Goal: Information Seeking & Learning: Learn about a topic

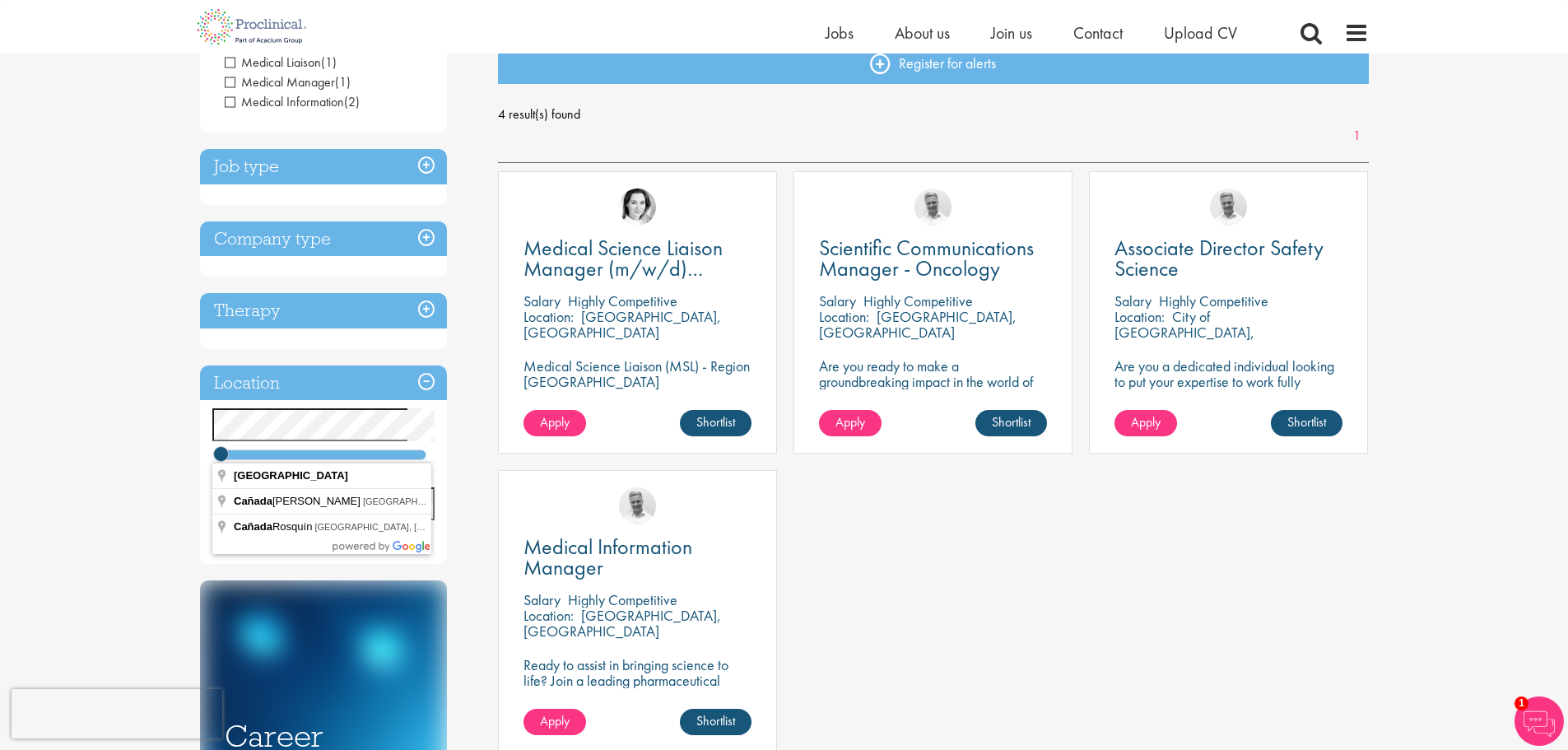
scroll to position [247, 0]
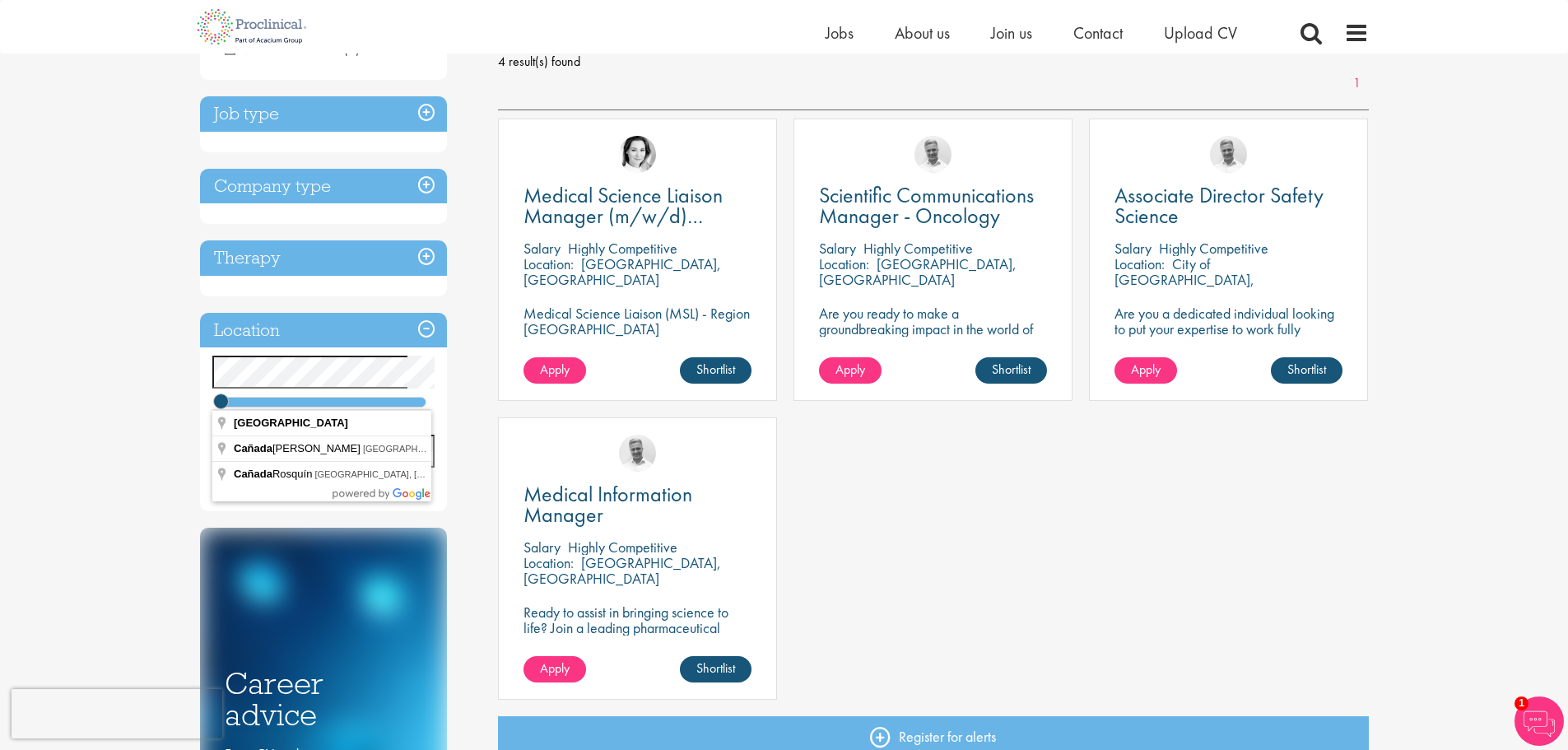
click at [469, 437] on div "Discipline Medical Affairs (4) - + Medical Liaison (1) Medical Manager (1) Medi…" at bounding box center [337, 444] width 299 height 1029
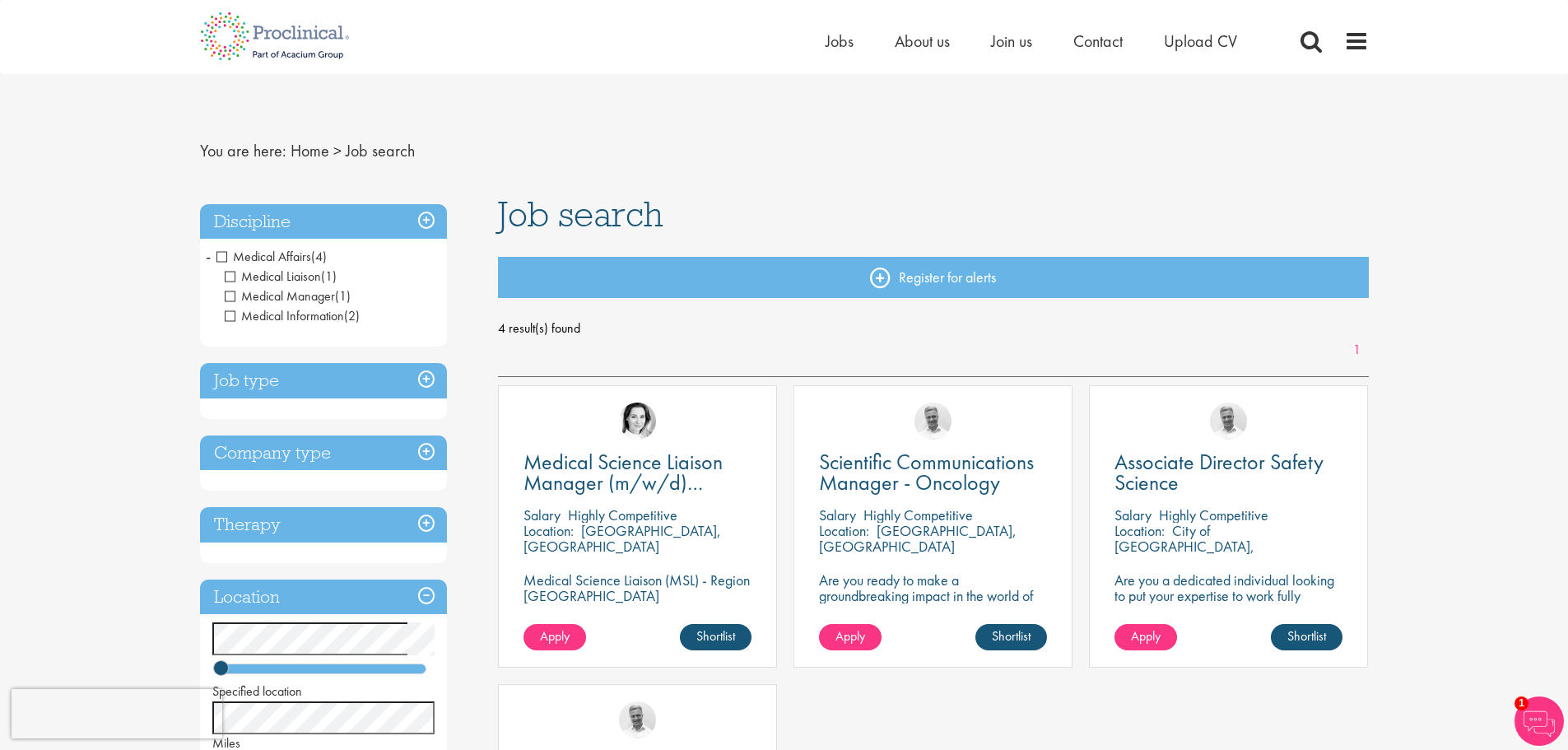
scroll to position [0, 0]
click at [426, 223] on h3 "Discipline" at bounding box center [324, 222] width 247 height 36
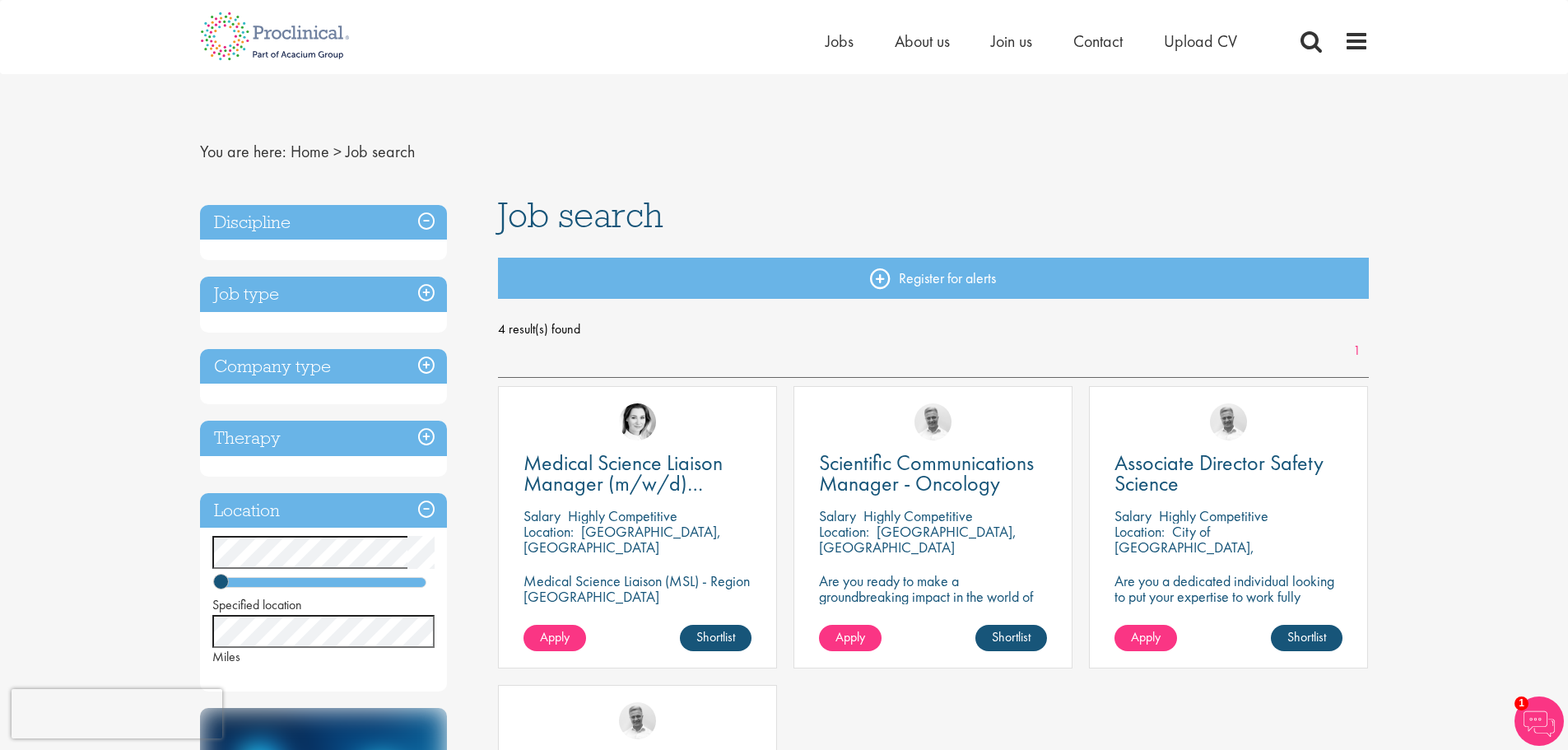
click at [429, 219] on h3 "Discipline" at bounding box center [324, 222] width 247 height 36
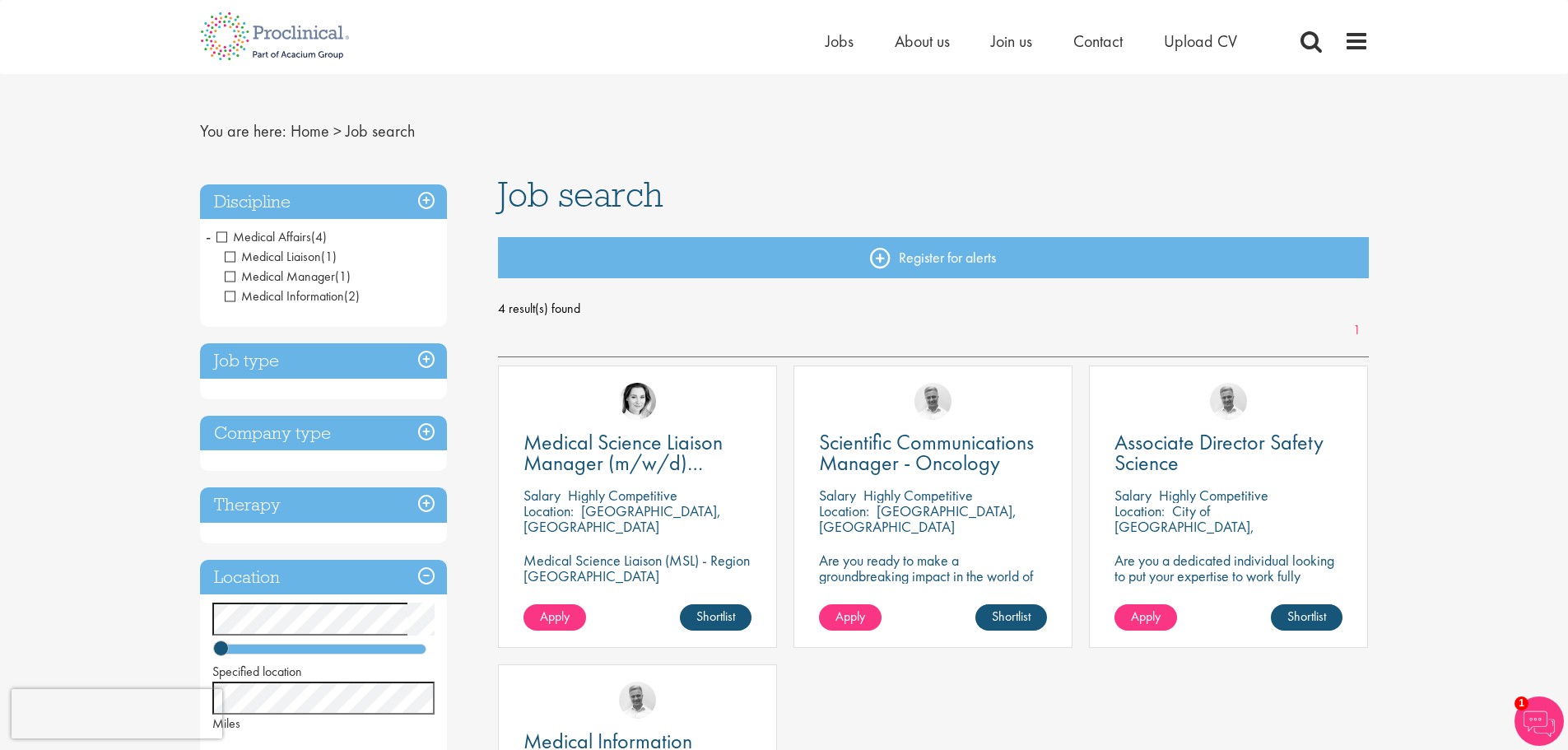
scroll to position [82, 0]
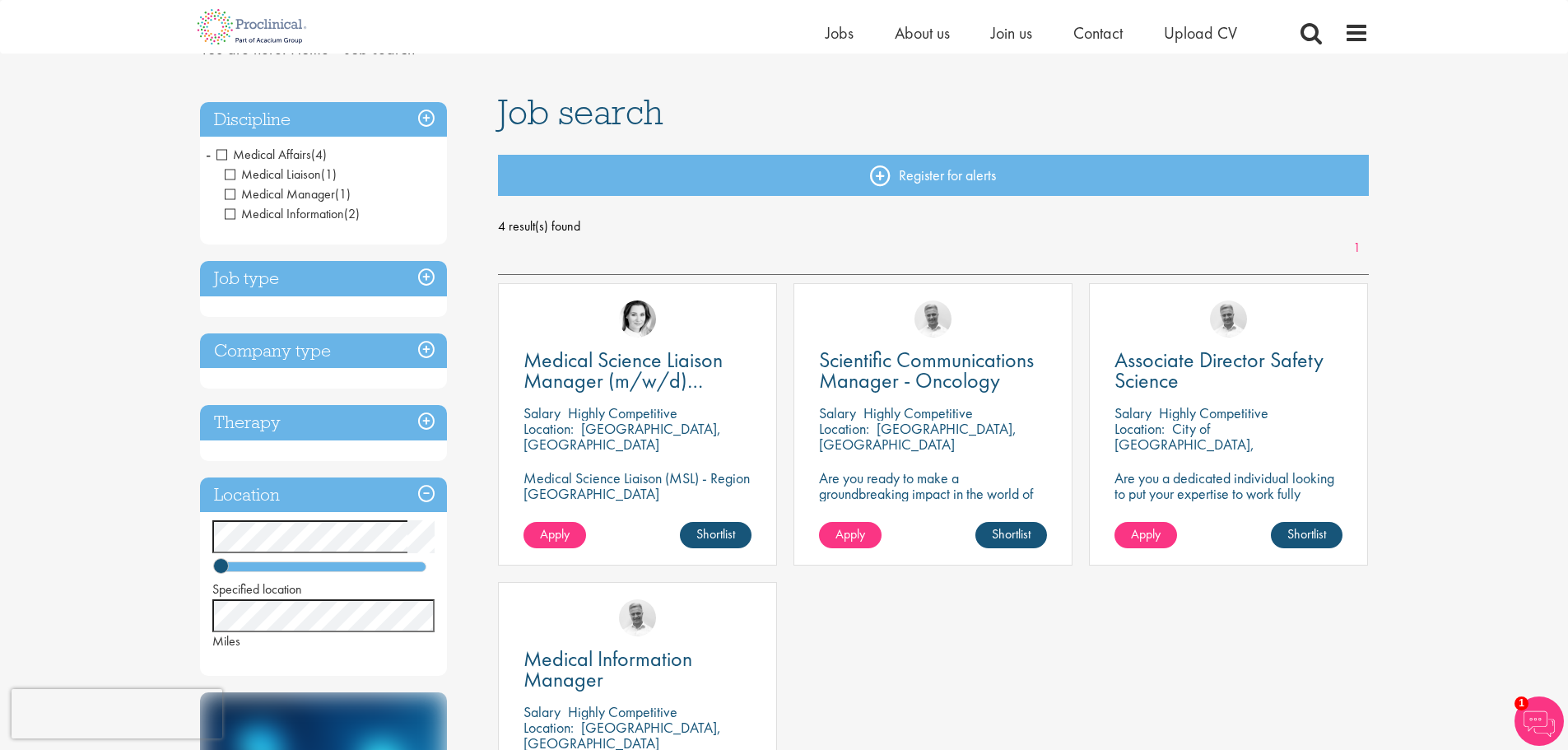
click at [428, 281] on h3 "Job type" at bounding box center [324, 279] width 247 height 36
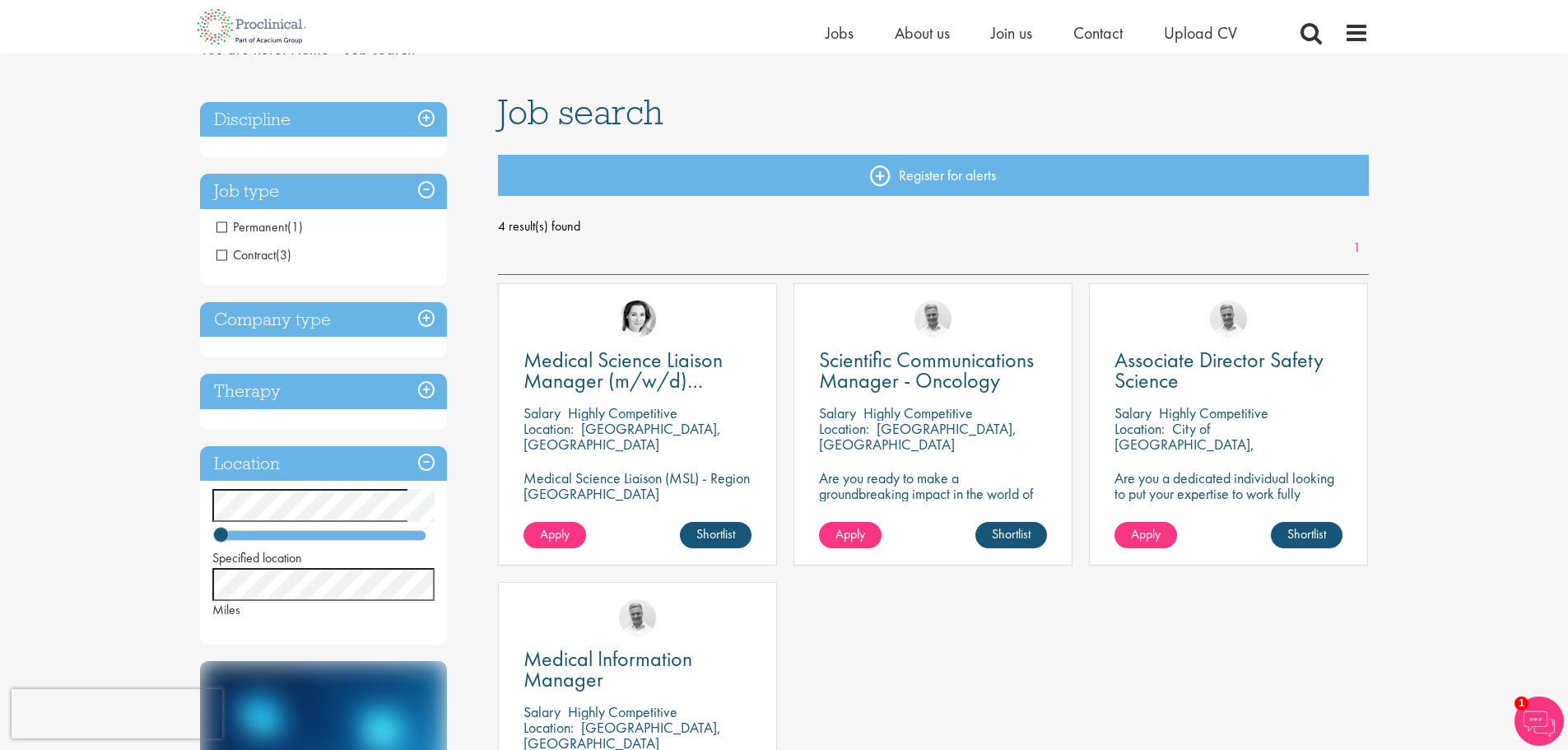
drag, startPoint x: 223, startPoint y: 252, endPoint x: 468, endPoint y: 253, distance: 245.0
click at [468, 253] on div "Discipline Medical Affairs (4) - + Medical Liaison (1) Medical Manager (1) Medi…" at bounding box center [337, 592] width 299 height 998
click at [467, 253] on div "Discipline Medical Affairs (4) - + Medical Liaison (1) Medical Manager (1) Medi…" at bounding box center [337, 592] width 299 height 998
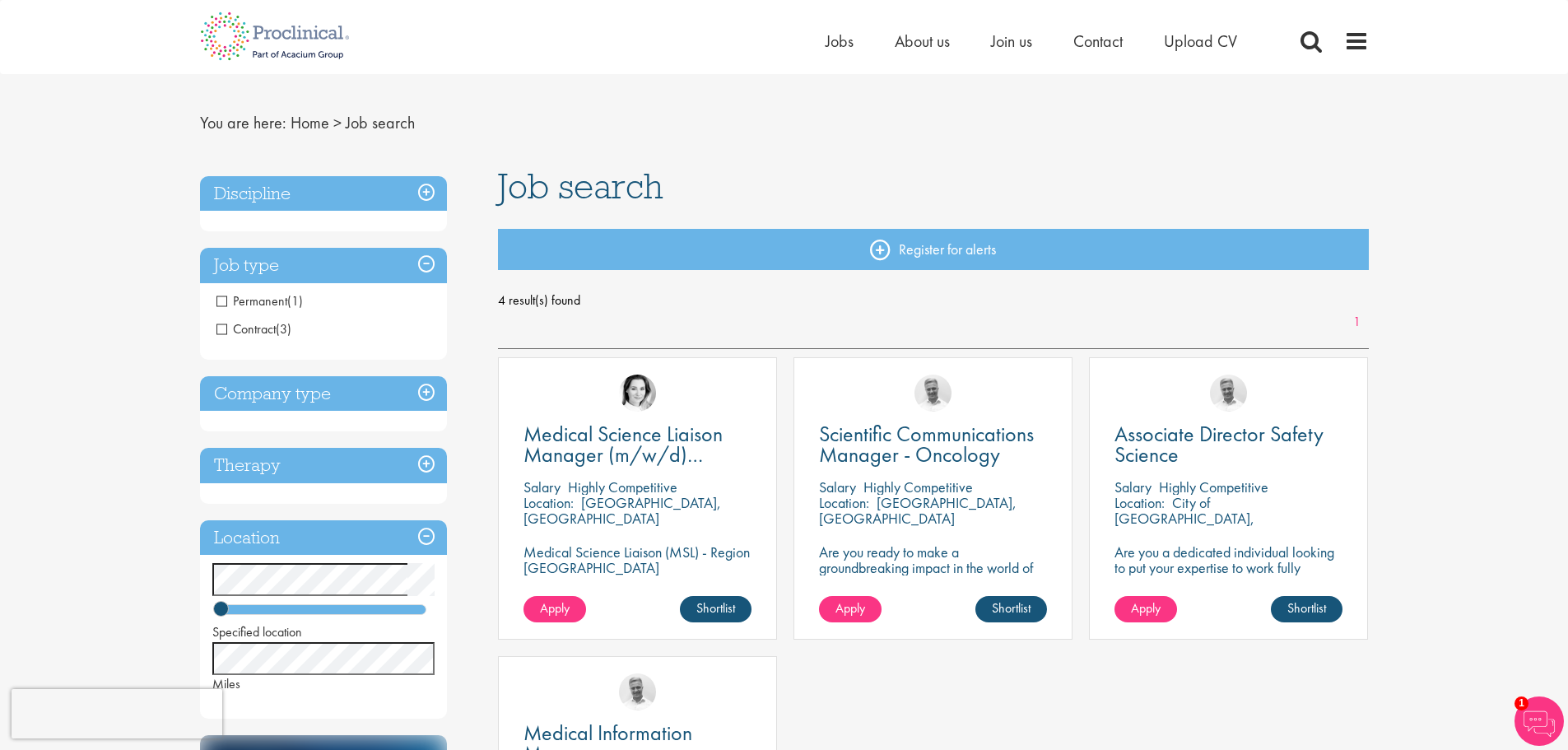
scroll to position [0, 0]
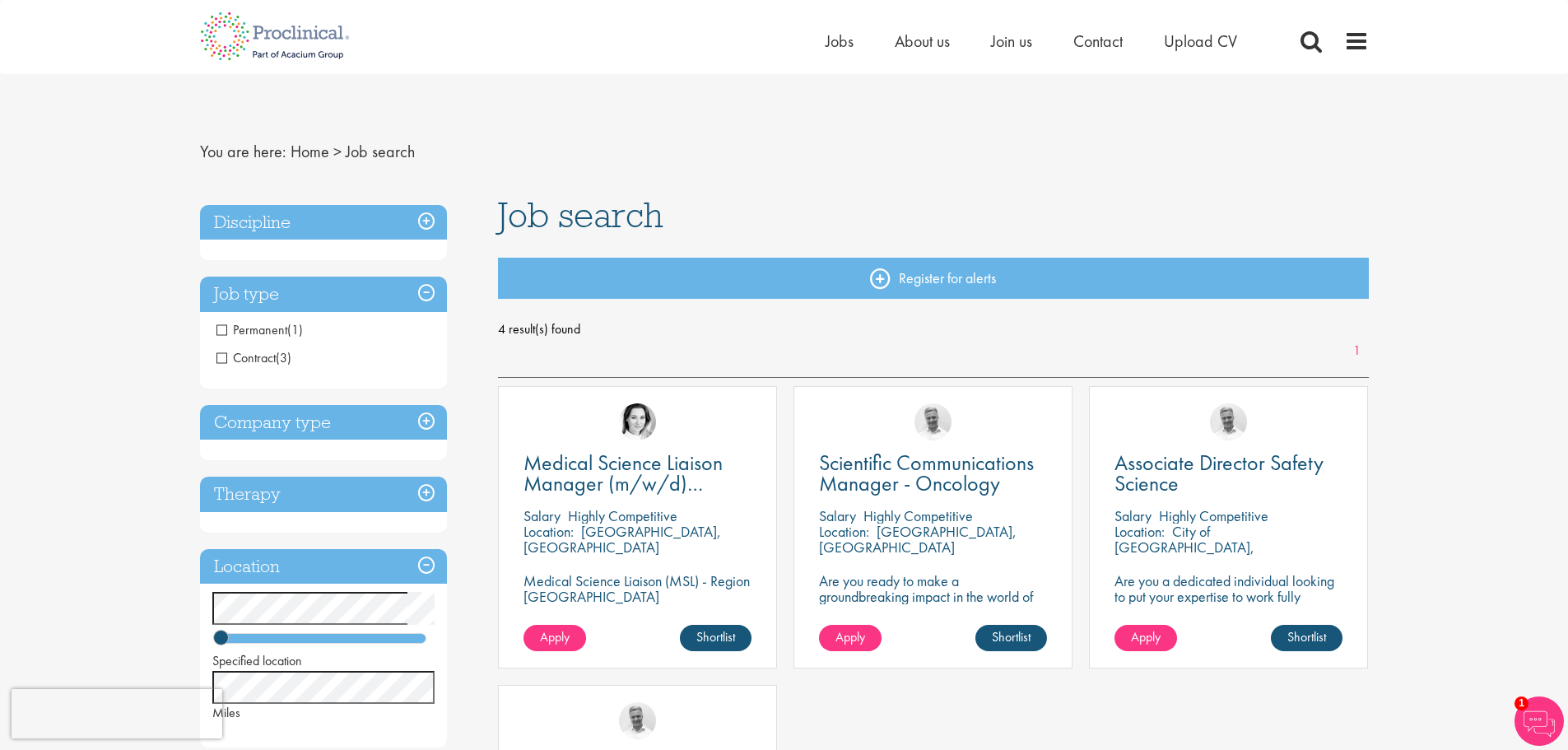
drag, startPoint x: 429, startPoint y: 415, endPoint x: 418, endPoint y: 426, distance: 15.6
click at [427, 416] on h3 "Company type" at bounding box center [324, 422] width 247 height 36
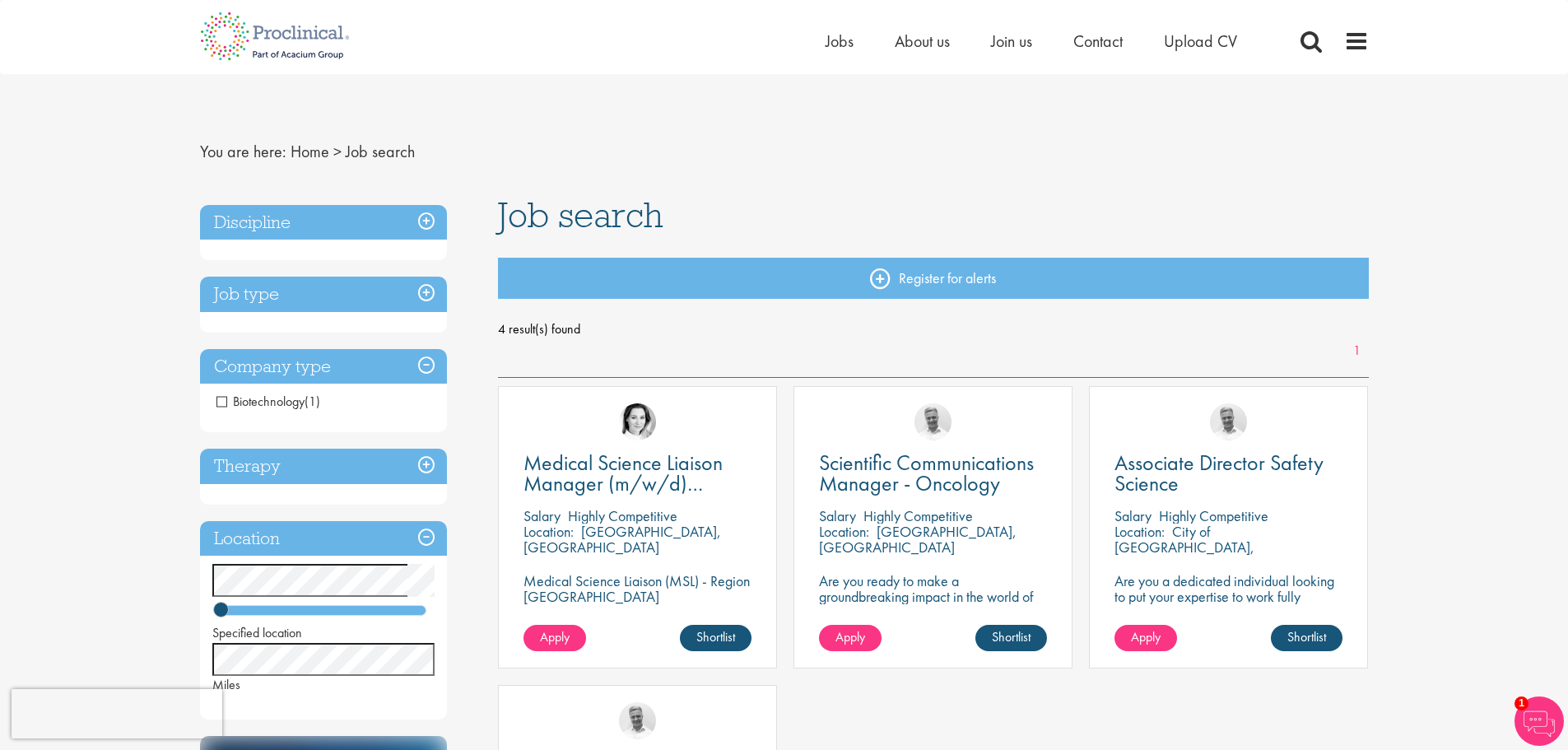
click at [460, 436] on div "Discipline Medical Affairs (4) - + Medical Liaison (1) Medical Manager (1) Medi…" at bounding box center [337, 681] width 299 height 970
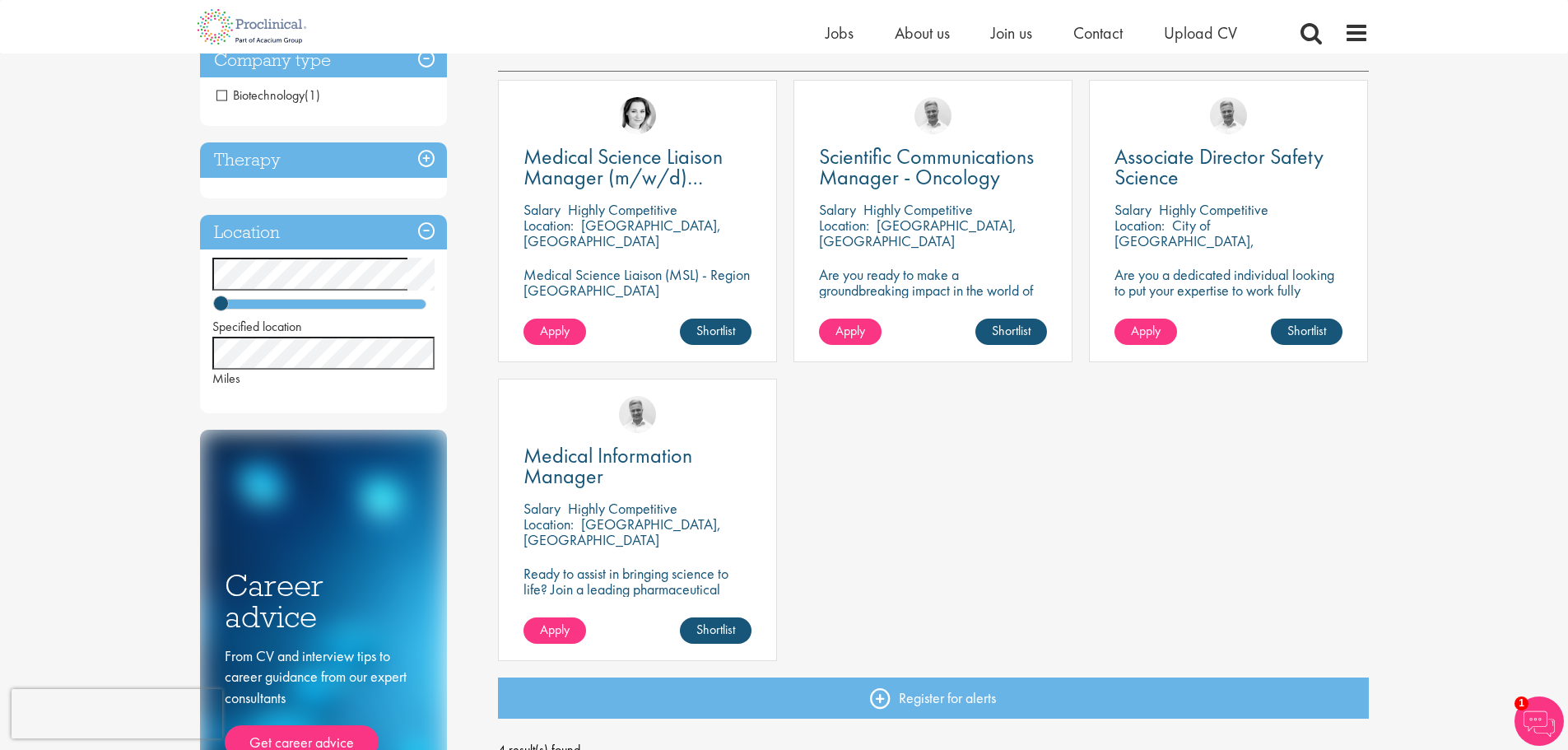
scroll to position [82, 0]
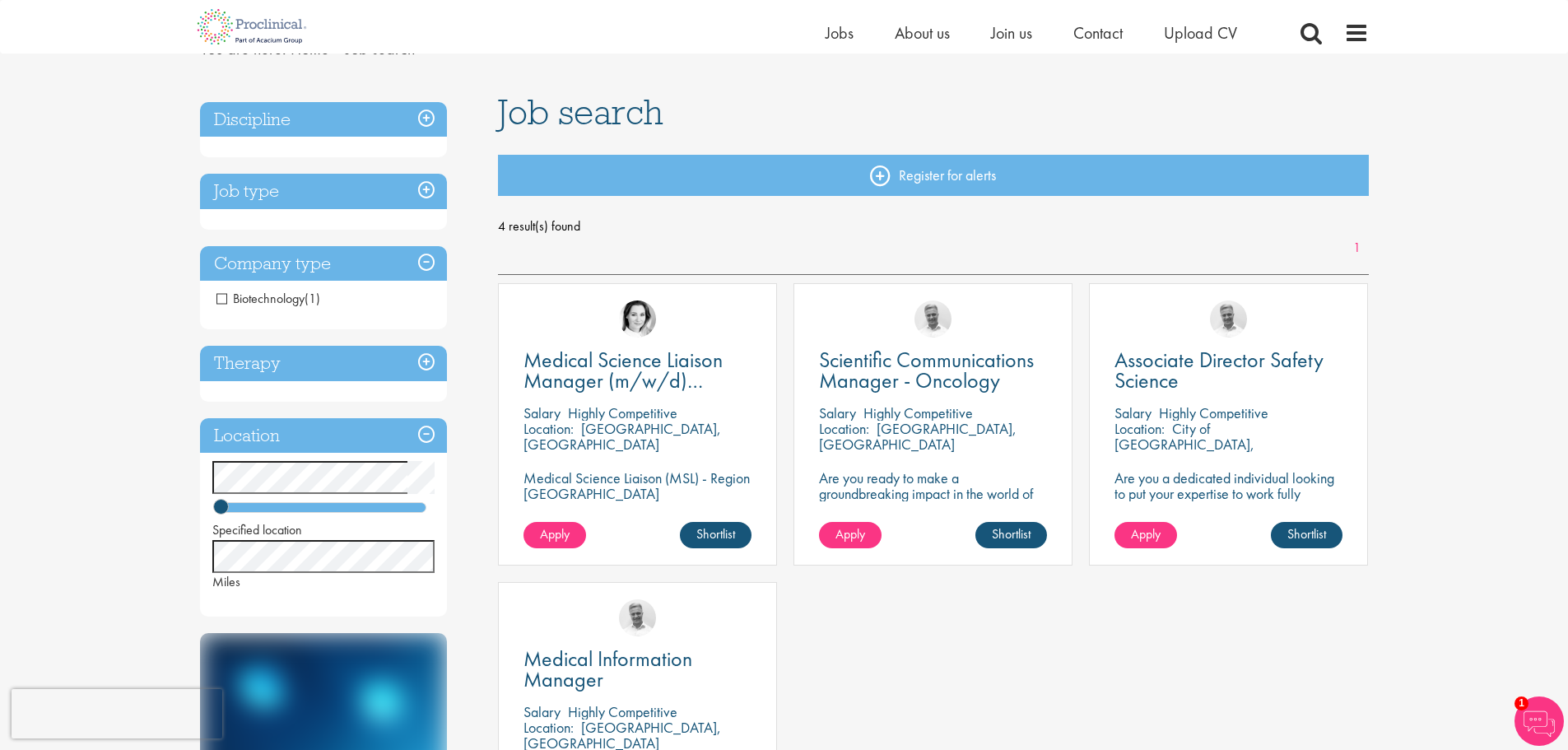
click at [429, 189] on h3 "Job type" at bounding box center [324, 191] width 247 height 36
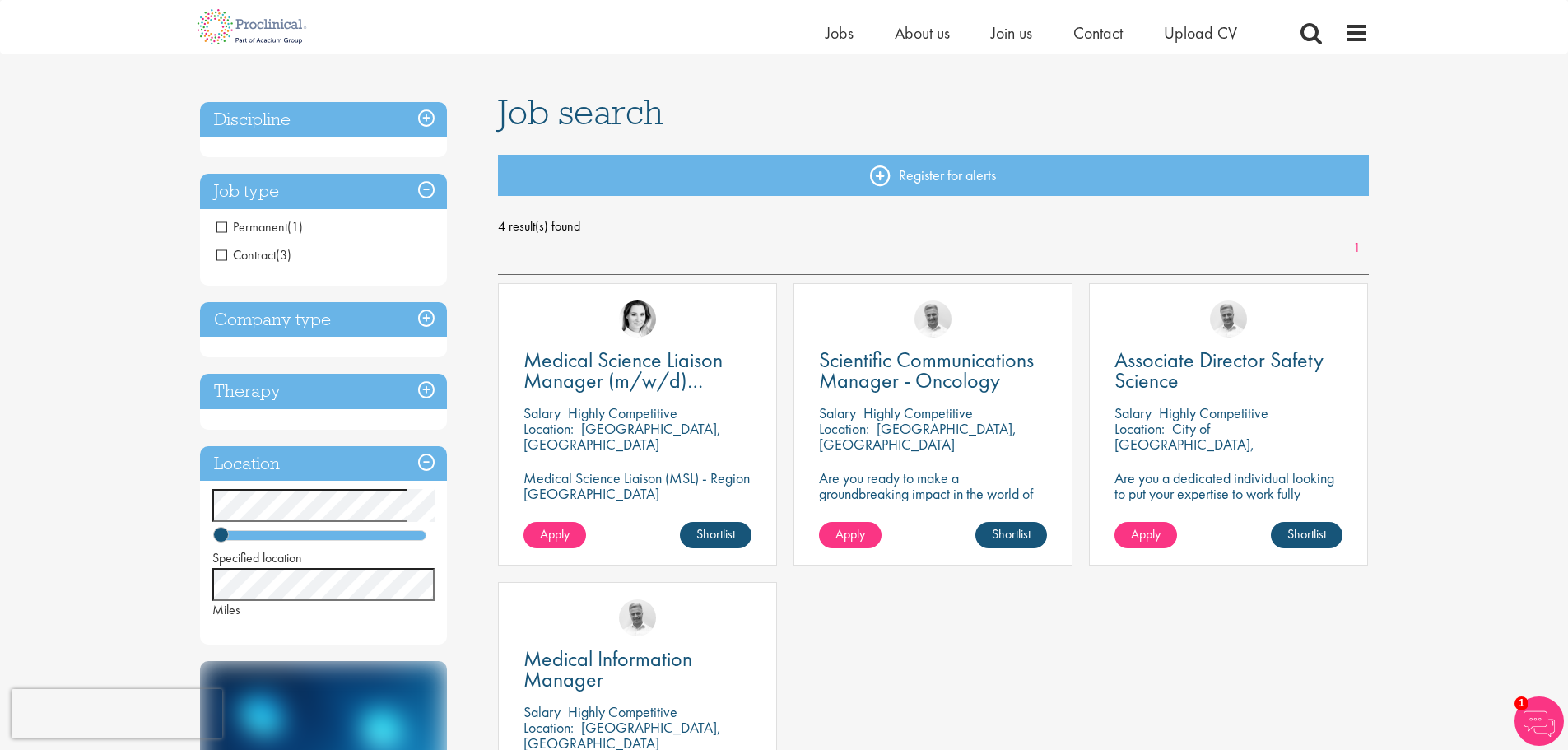
drag, startPoint x: 274, startPoint y: 125, endPoint x: 304, endPoint y: 132, distance: 30.8
click at [282, 125] on h3 "Discipline" at bounding box center [324, 119] width 247 height 36
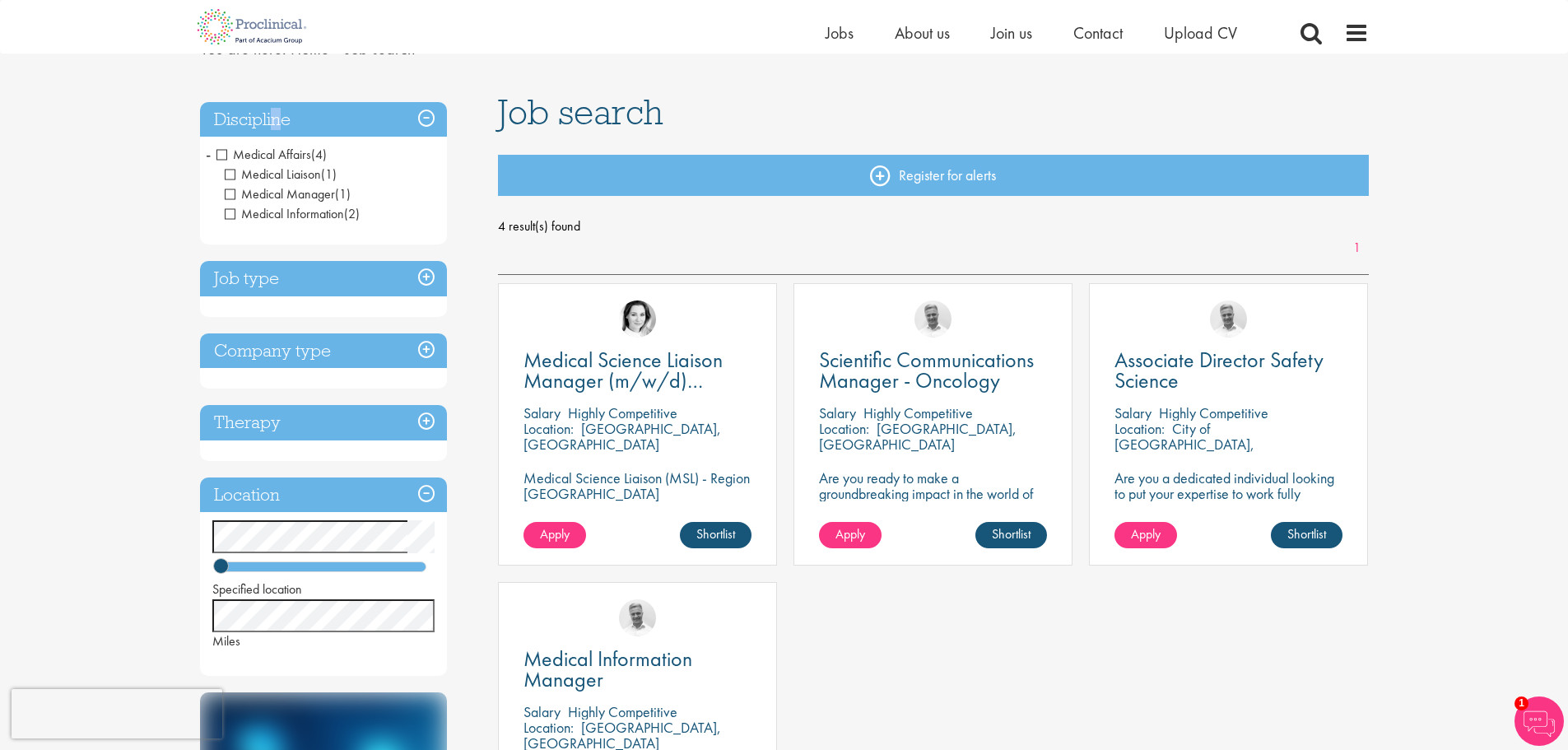
click at [220, 155] on span "Medical Affairs" at bounding box center [264, 154] width 95 height 17
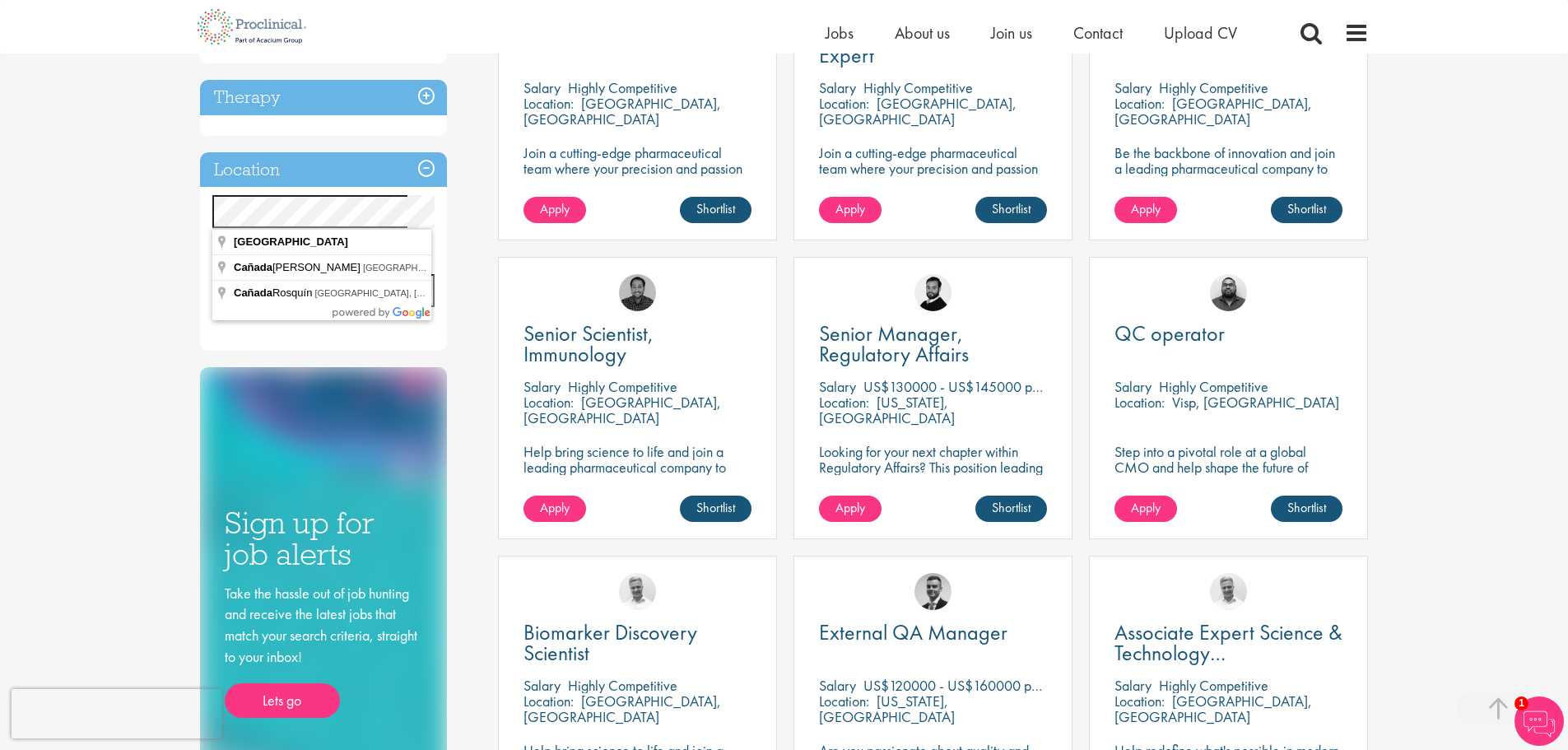
scroll to position [741, 0]
